Goal: Task Accomplishment & Management: Manage account settings

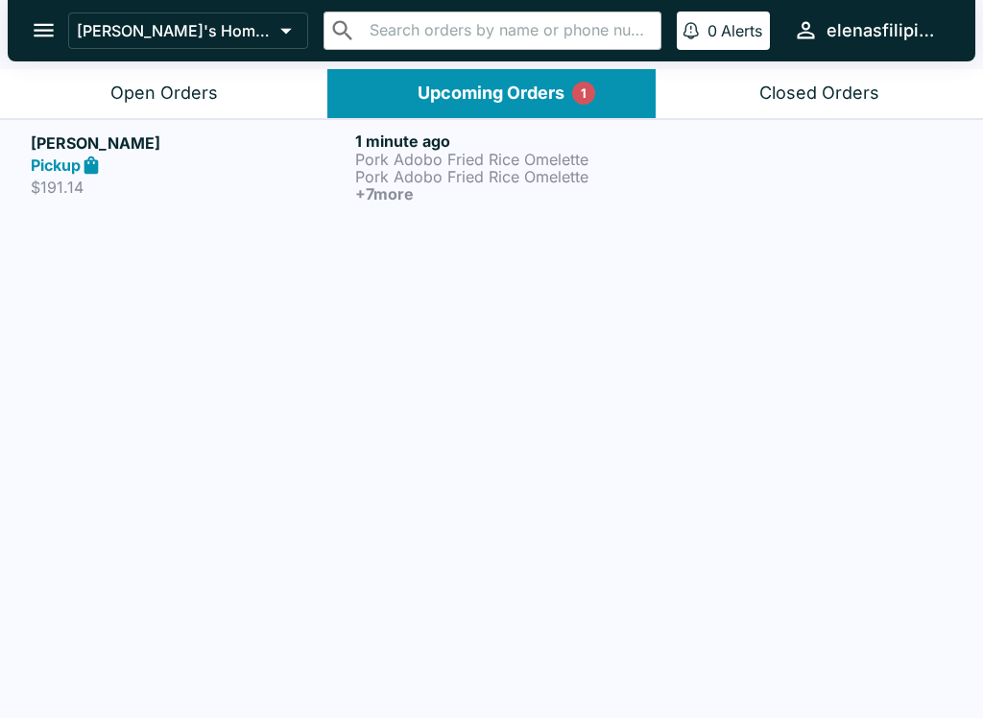
click at [62, 182] on p "$191.14" at bounding box center [189, 187] width 317 height 19
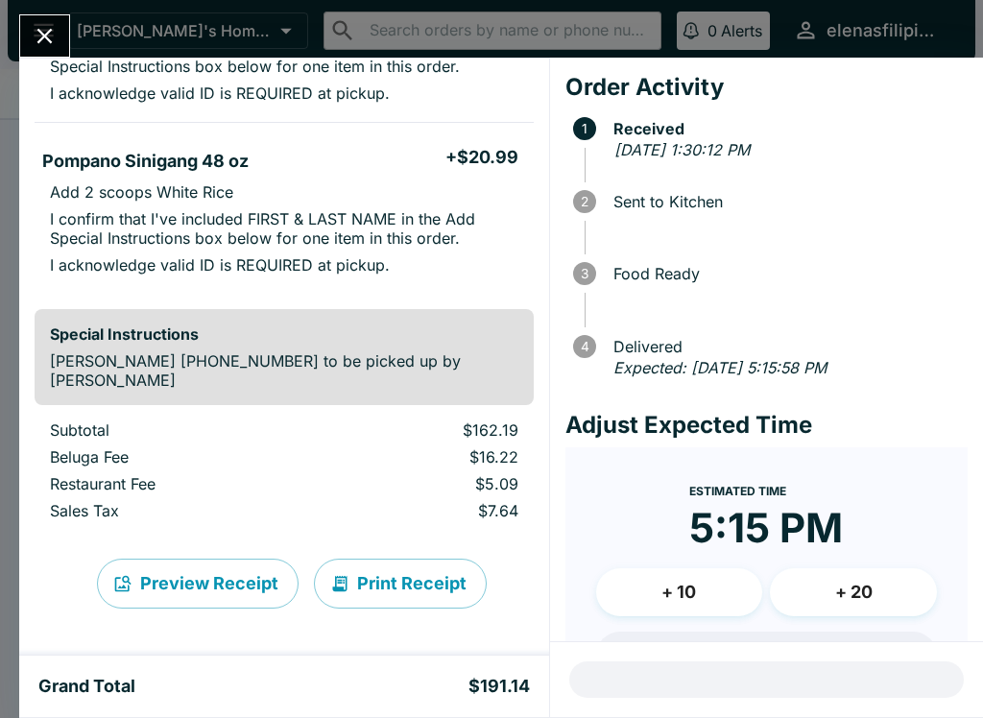
scroll to position [1423, 0]
click at [48, 36] on icon "Close" at bounding box center [45, 36] width 26 height 26
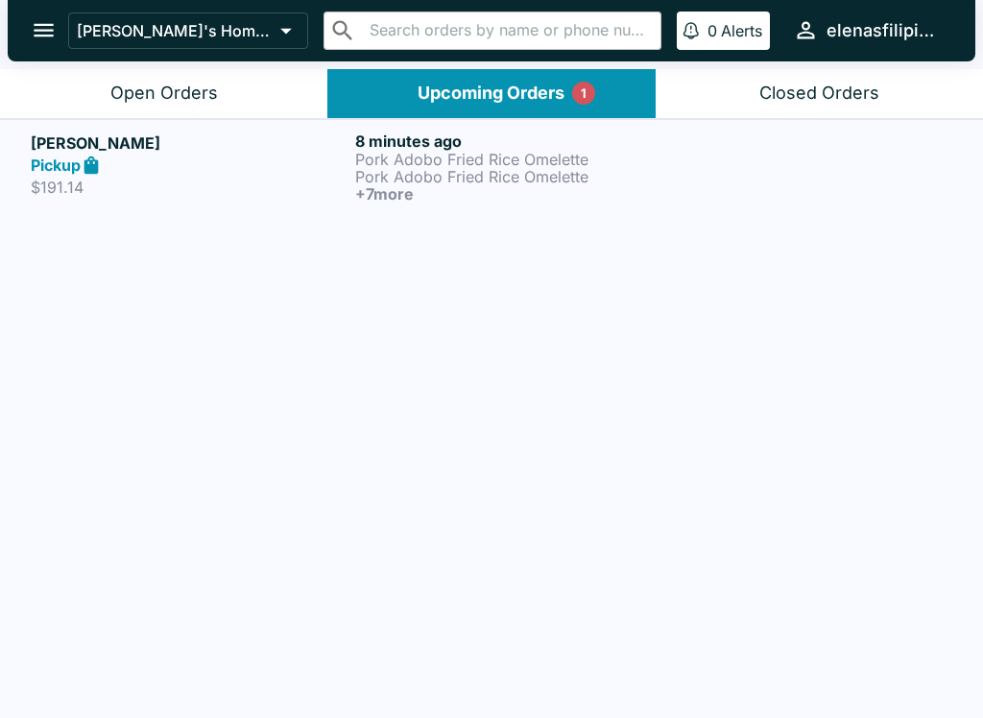
click at [139, 83] on div "Open Orders" at bounding box center [164, 94] width 108 height 22
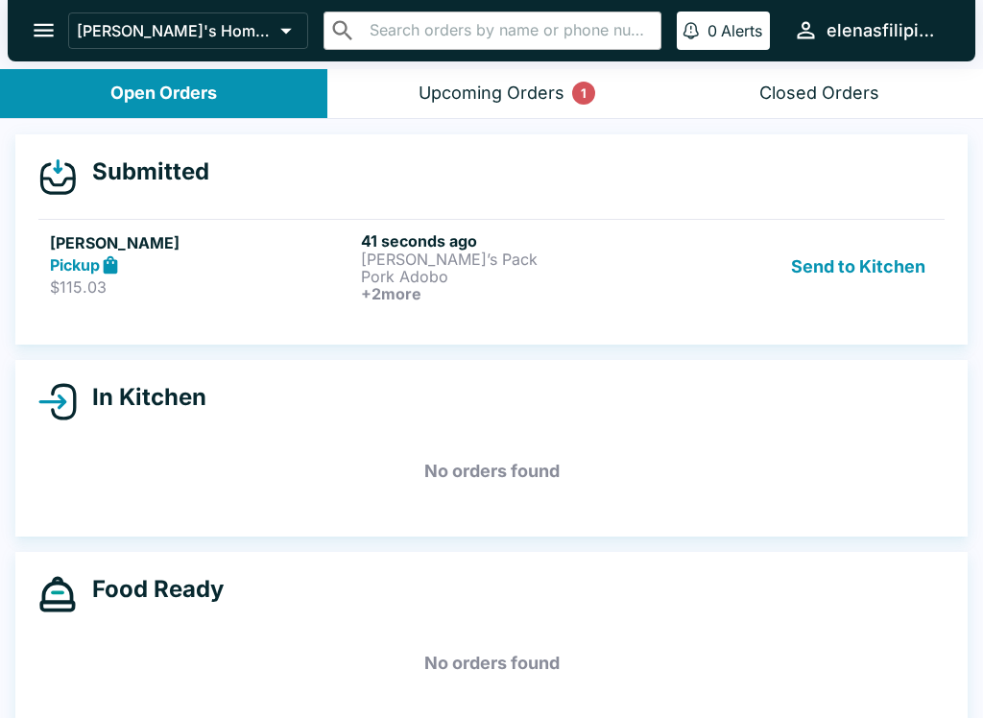
click at [73, 270] on strong "Pickup" at bounding box center [75, 264] width 50 height 19
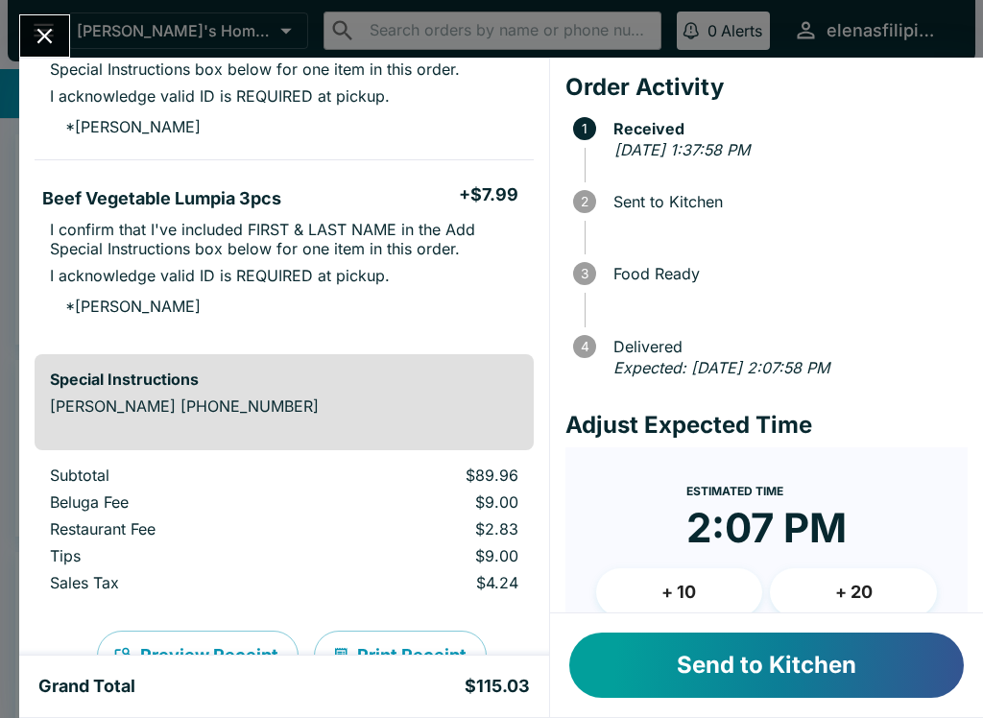
scroll to position [656, 0]
click at [699, 661] on button "Send to Kitchen" at bounding box center [766, 665] width 395 height 65
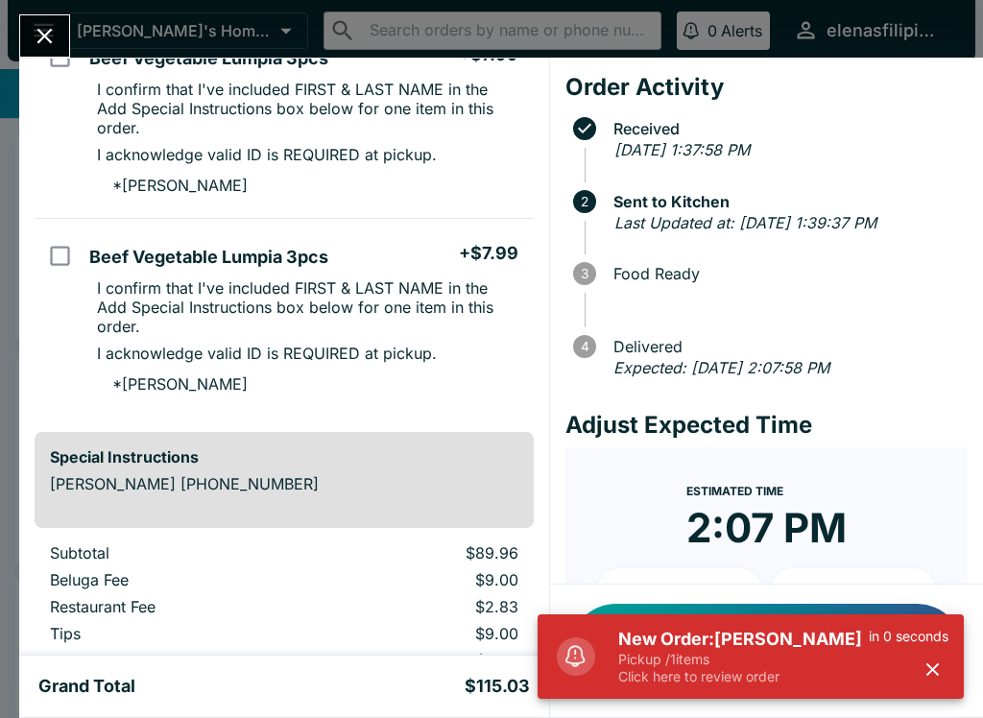
click at [637, 666] on p "Pickup / 1 items" at bounding box center [743, 659] width 251 height 17
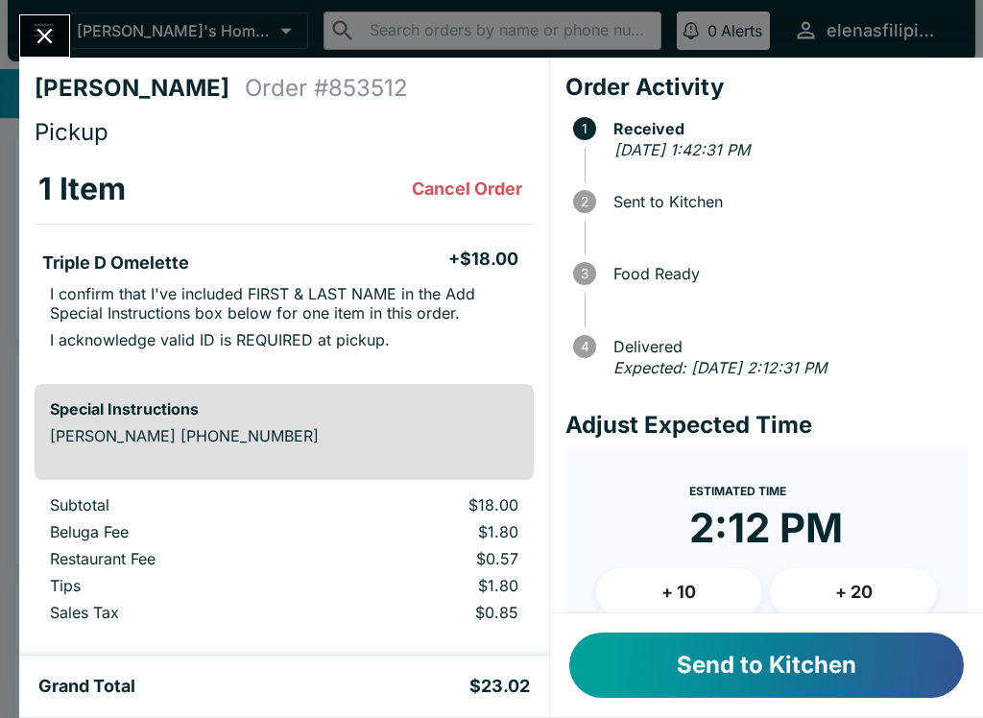
click at [706, 696] on button "Send to Kitchen" at bounding box center [766, 665] width 395 height 65
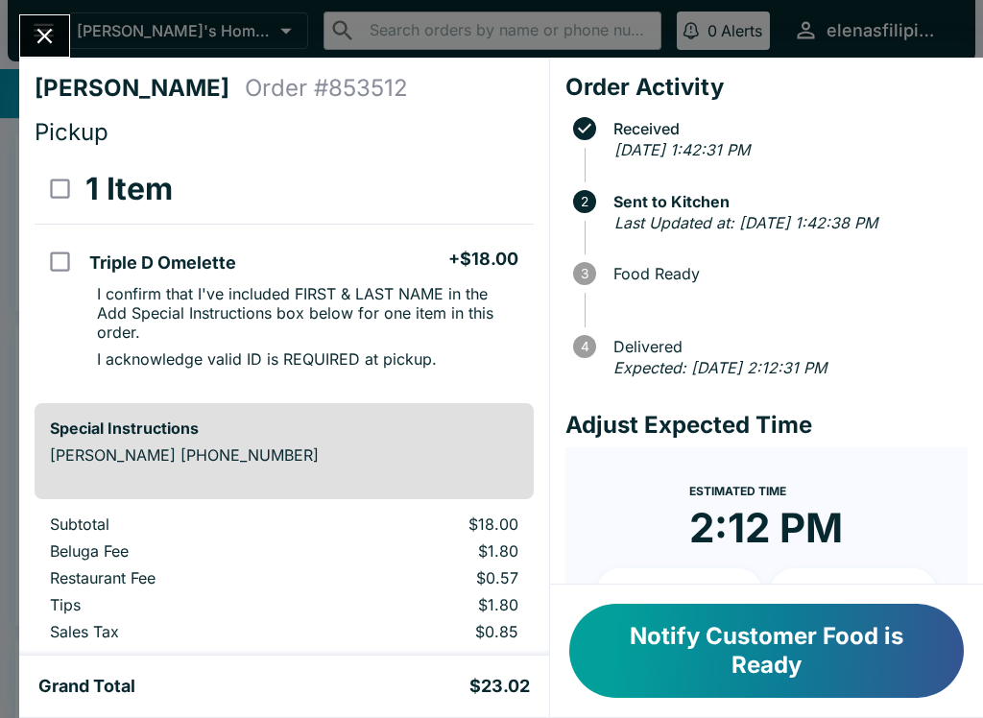
click at [58, 18] on button "Close" at bounding box center [44, 35] width 49 height 41
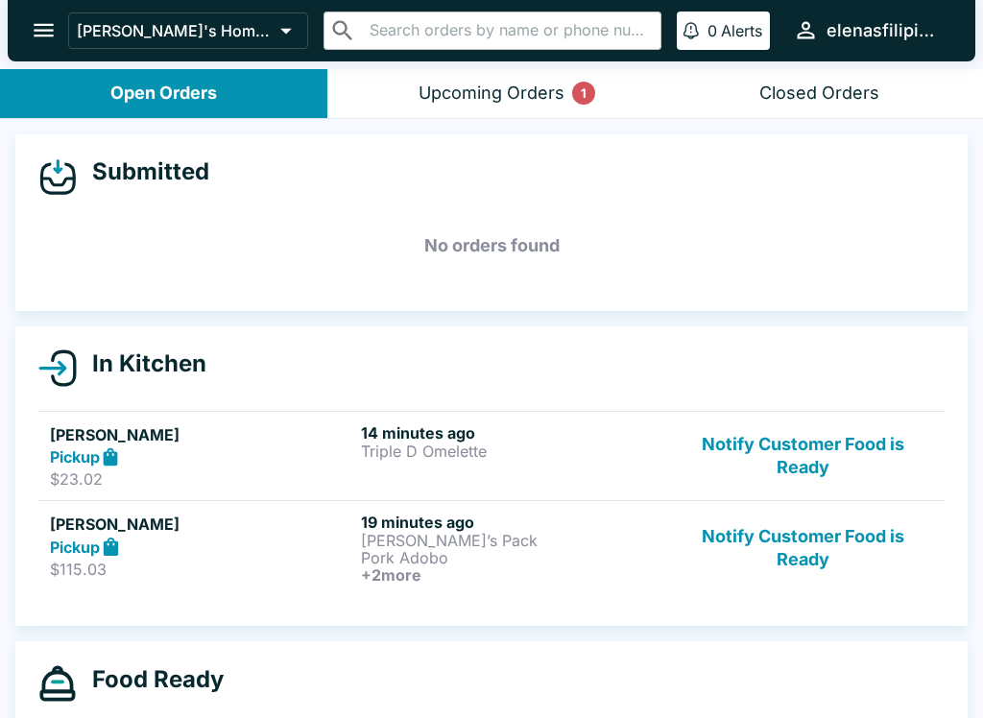
click at [816, 554] on button "Notify Customer Food is Ready" at bounding box center [803, 548] width 260 height 71
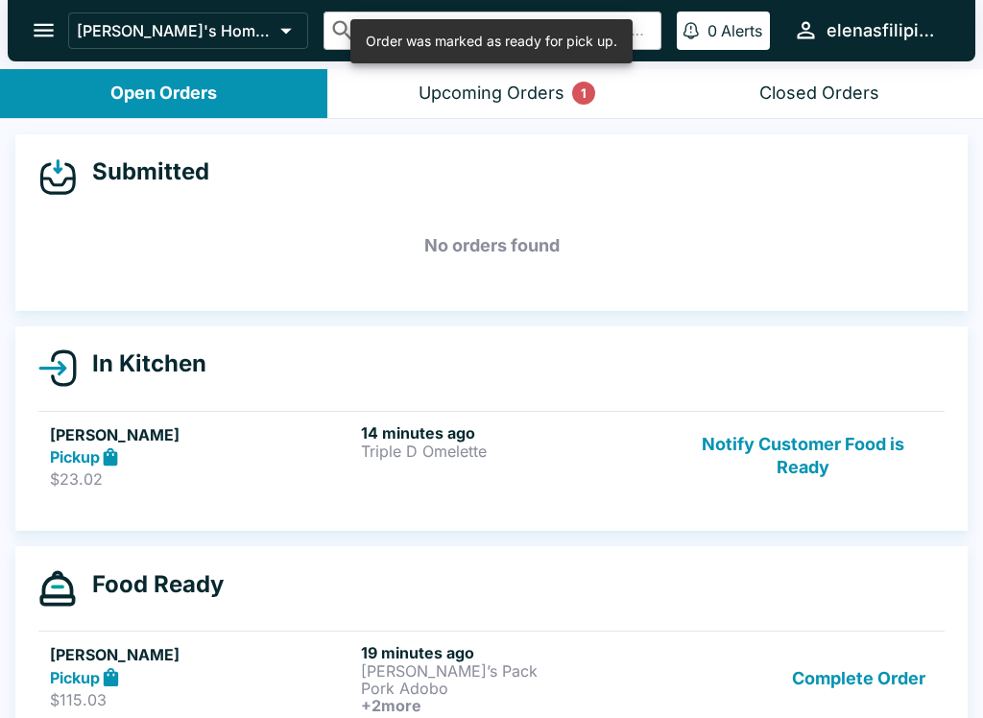
click at [470, 91] on div "Upcoming Orders 1" at bounding box center [492, 94] width 146 height 22
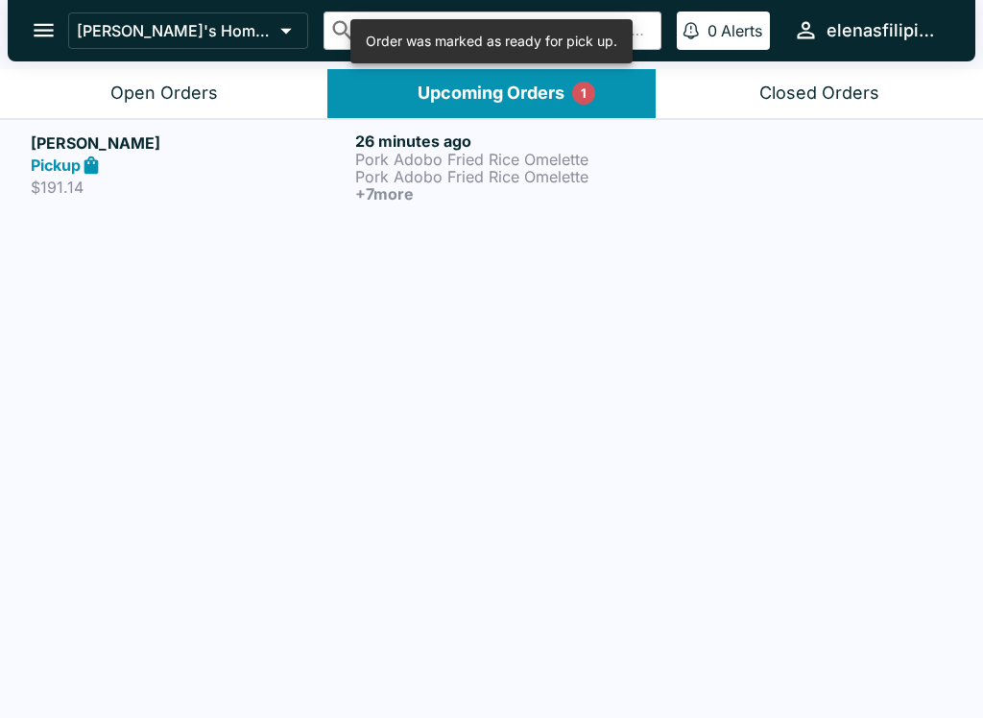
click at [136, 86] on div "Open Orders" at bounding box center [164, 94] width 108 height 22
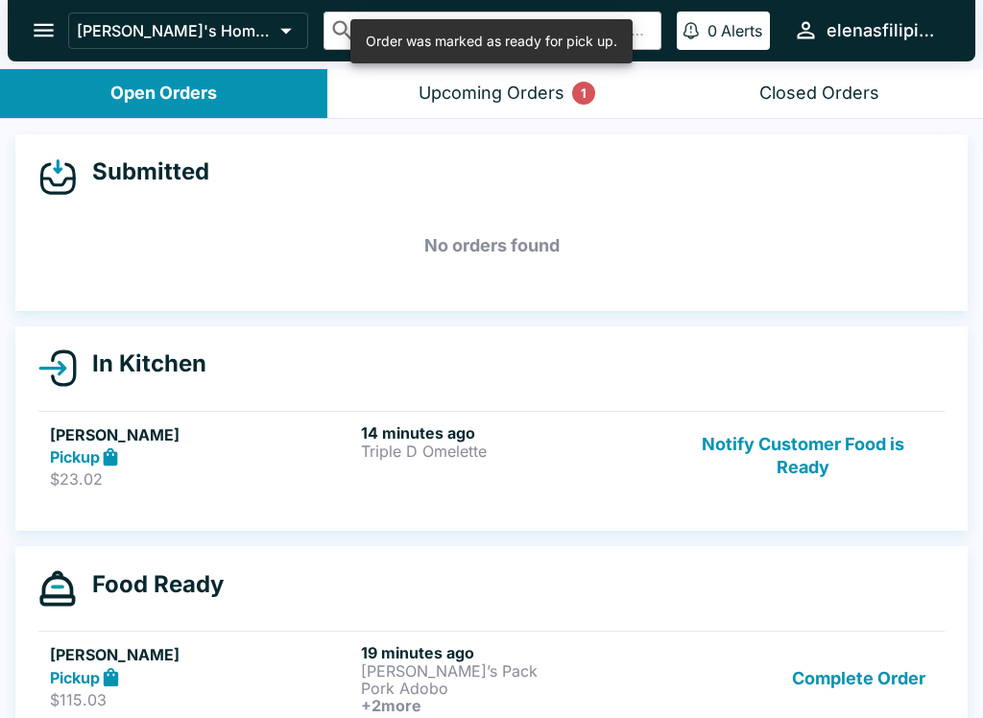
click at [504, 85] on div "Upcoming Orders 1" at bounding box center [492, 94] width 146 height 22
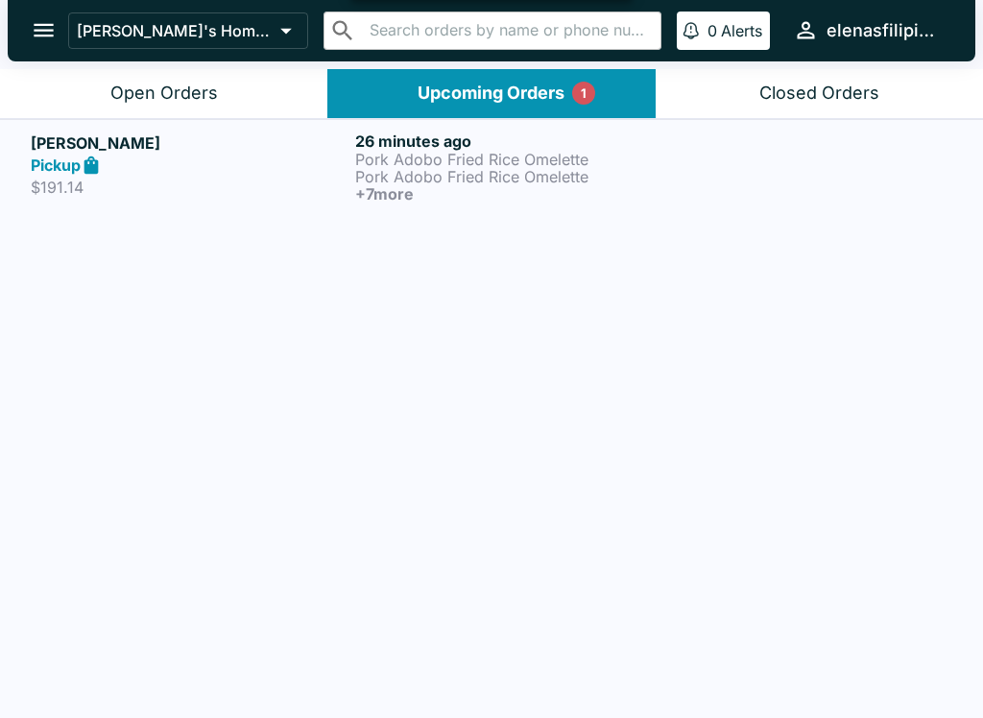
click at [111, 79] on button "Open Orders" at bounding box center [163, 93] width 327 height 49
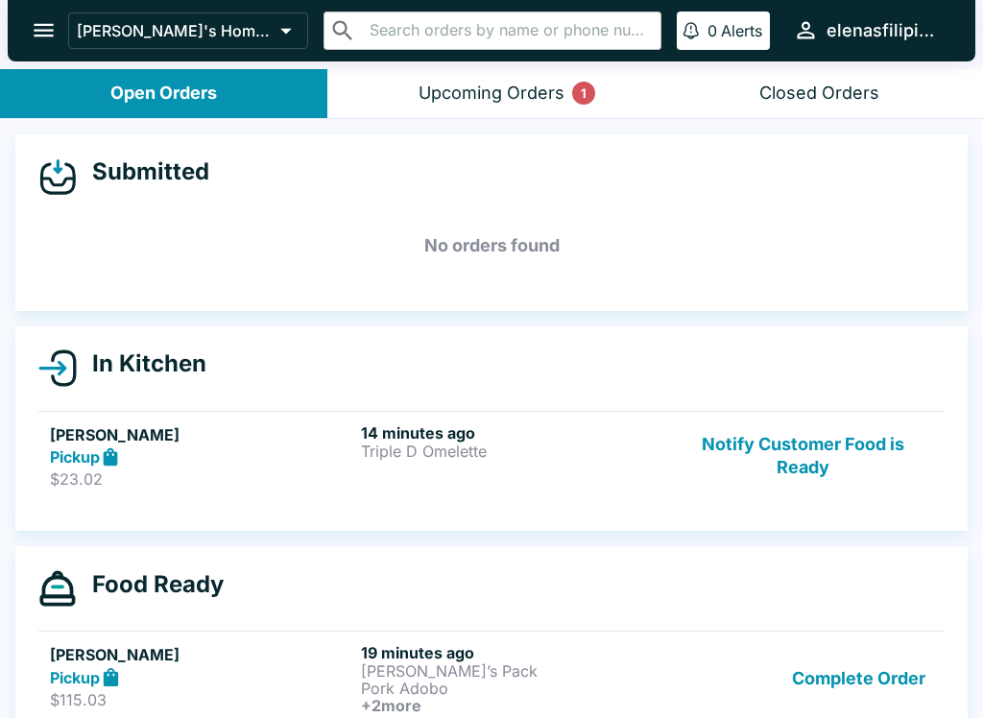
click at [718, 448] on button "Notify Customer Food is Ready" at bounding box center [803, 456] width 260 height 66
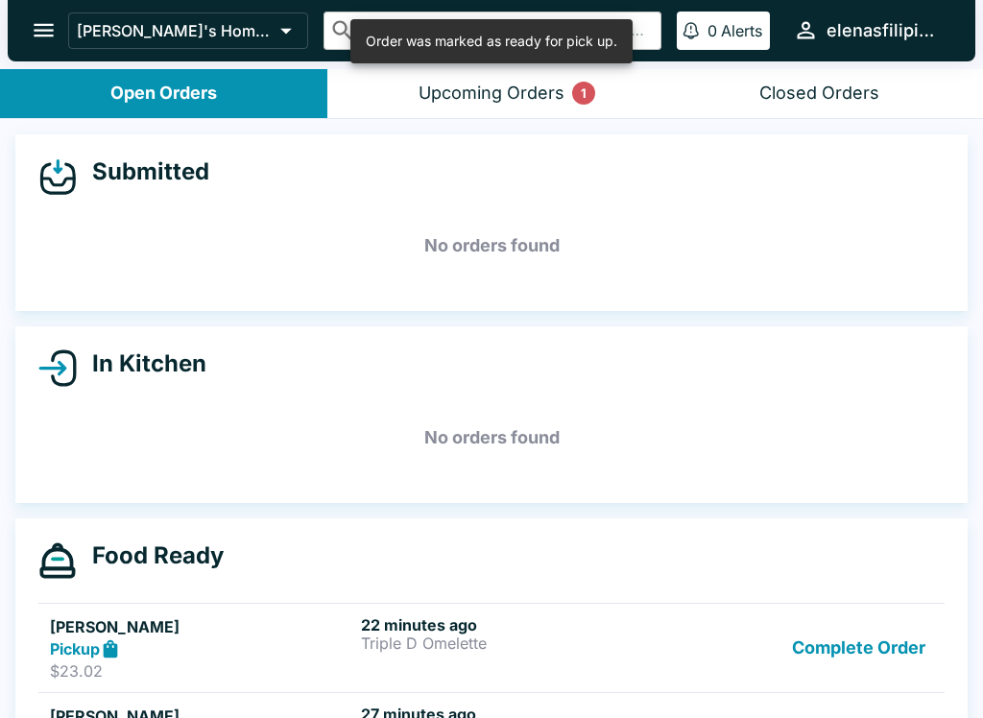
click at [825, 656] on button "Complete Order" at bounding box center [858, 648] width 149 height 66
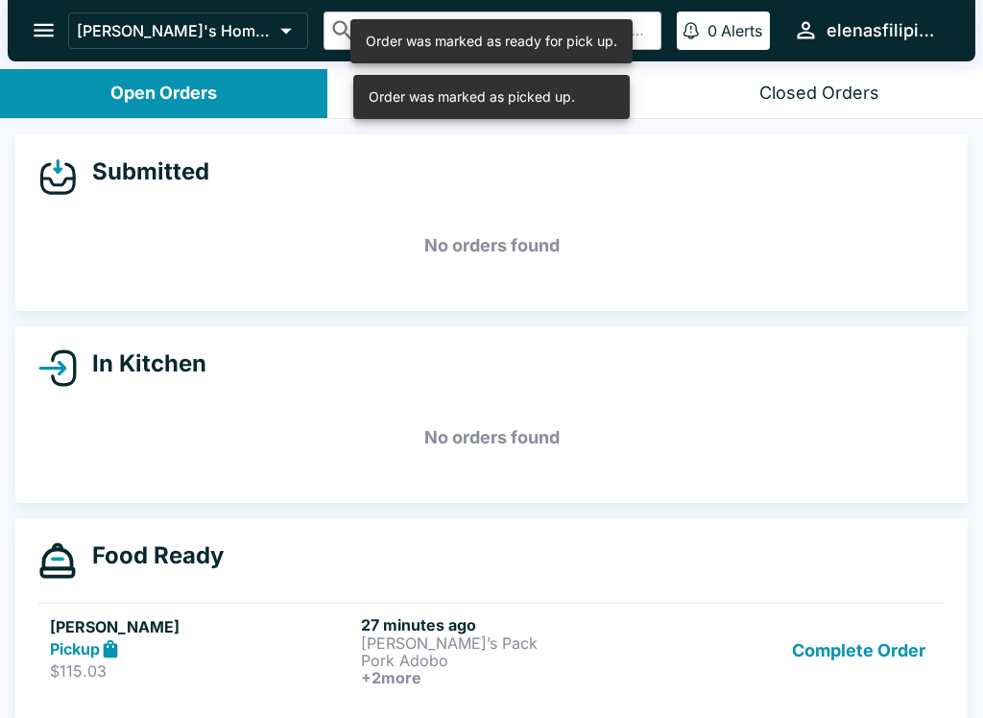
click at [822, 683] on button "Complete Order" at bounding box center [858, 650] width 149 height 71
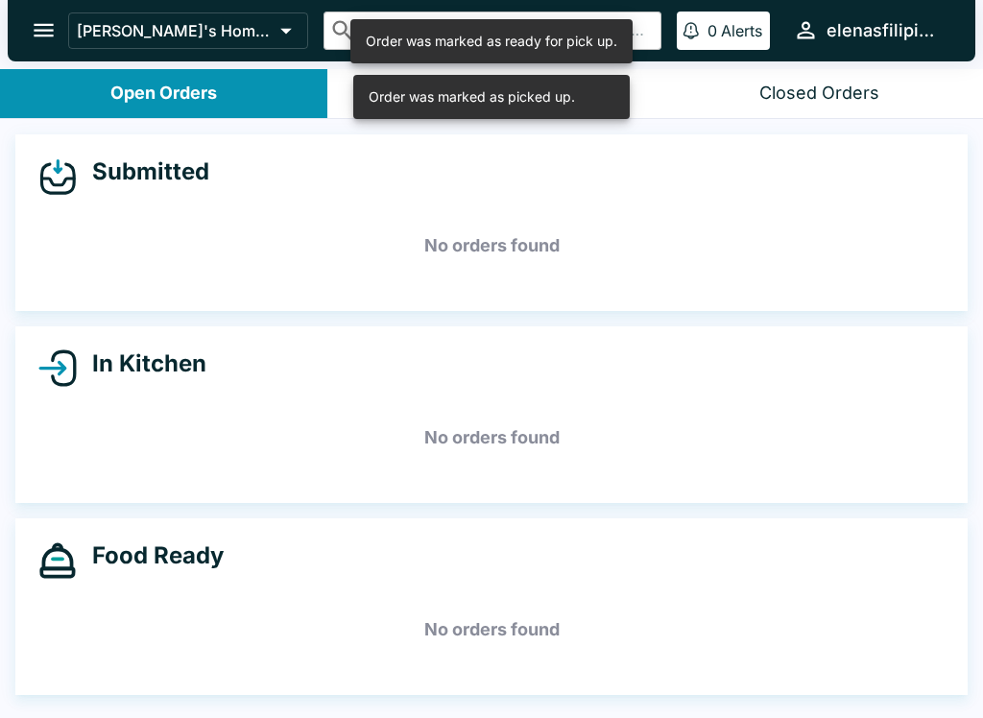
click at [41, 44] on button "open drawer" at bounding box center [43, 30] width 49 height 49
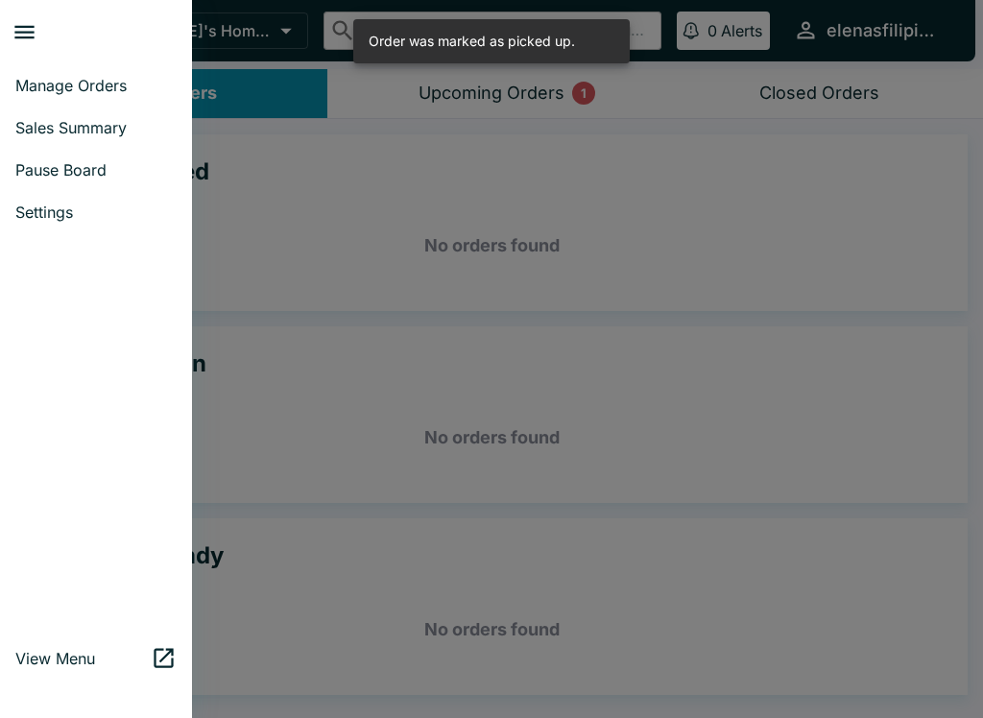
click at [58, 85] on span "Manage Orders" at bounding box center [95, 85] width 161 height 19
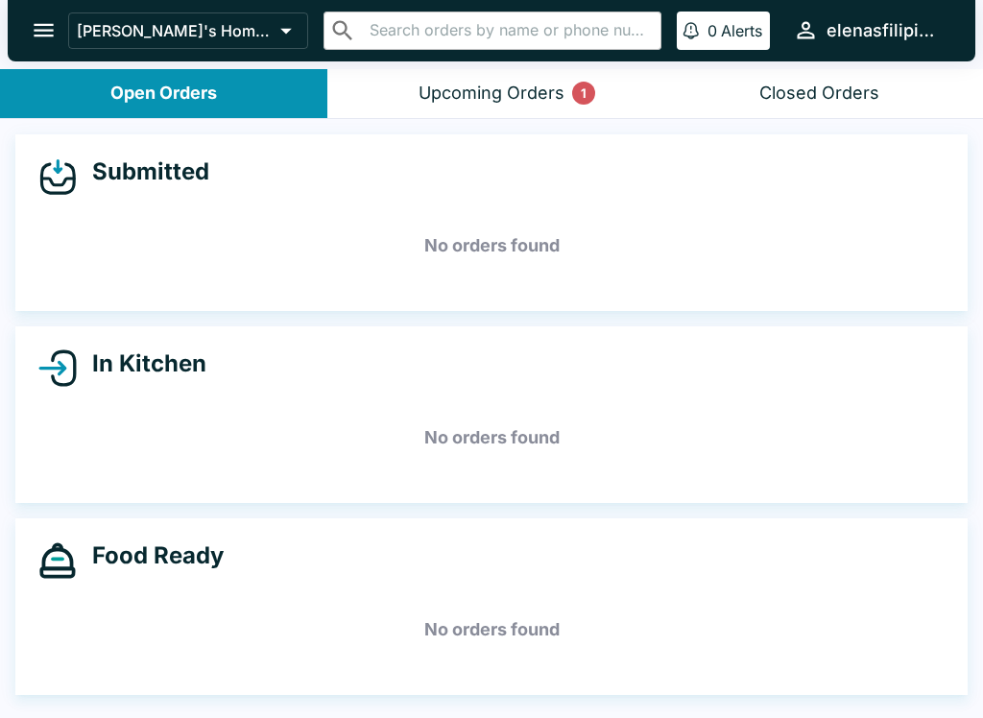
click at [508, 86] on div "Upcoming Orders 1" at bounding box center [492, 94] width 146 height 22
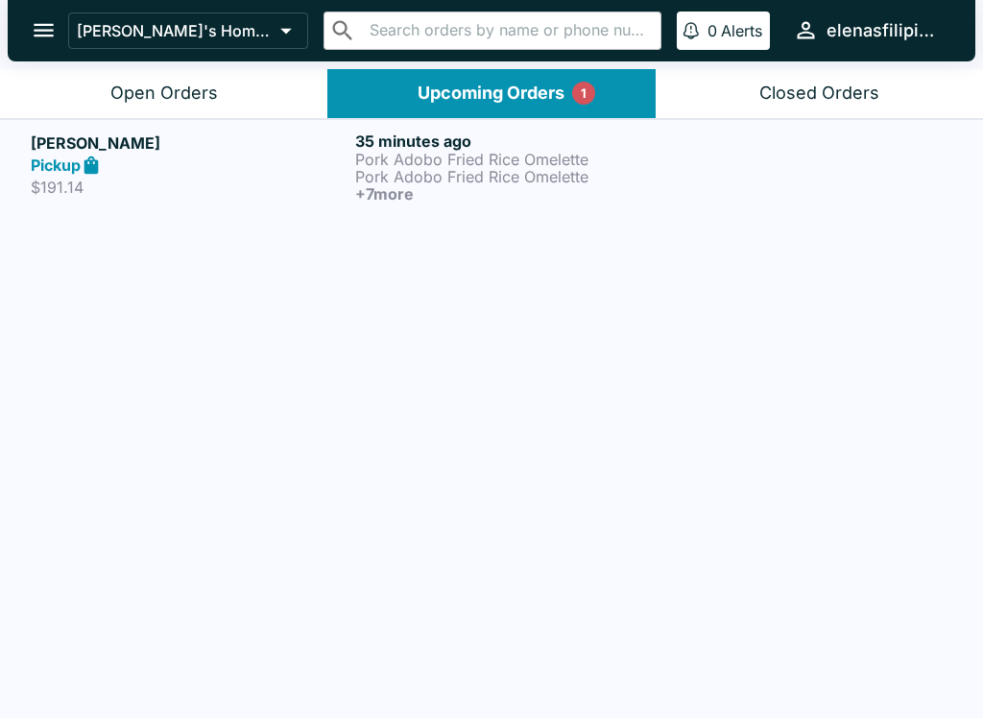
click at [72, 163] on strong "Pickup" at bounding box center [56, 165] width 50 height 19
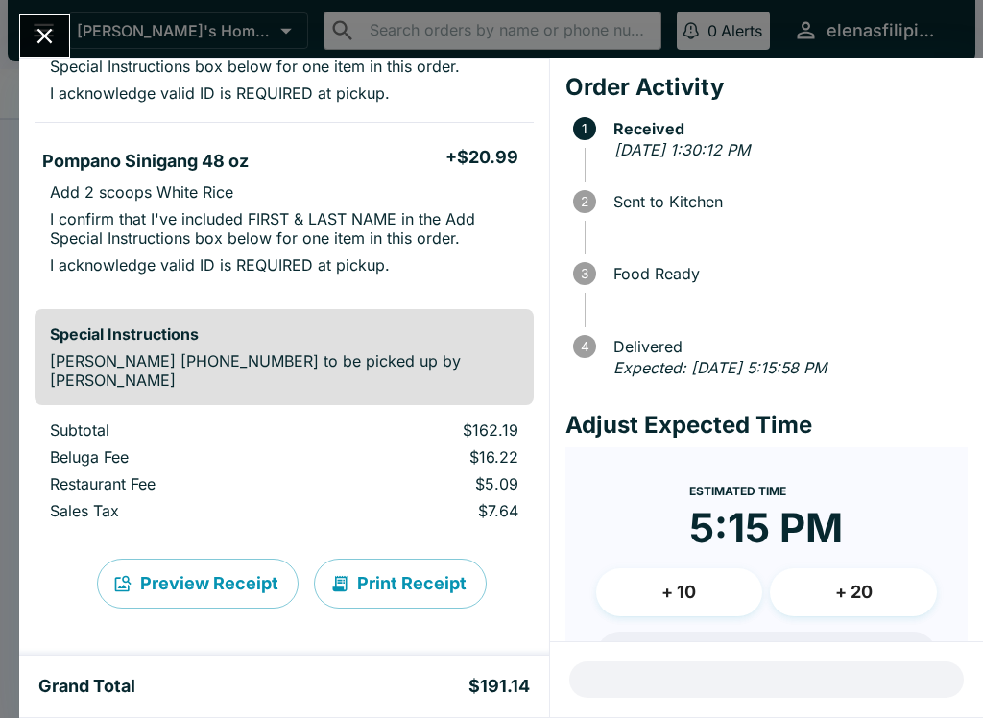
scroll to position [1423, 0]
